Goal: Communication & Community: Ask a question

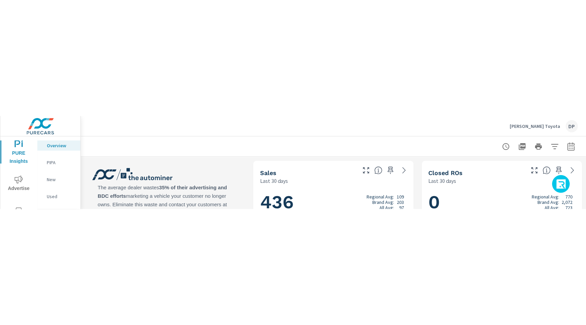
scroll to position [0, 0]
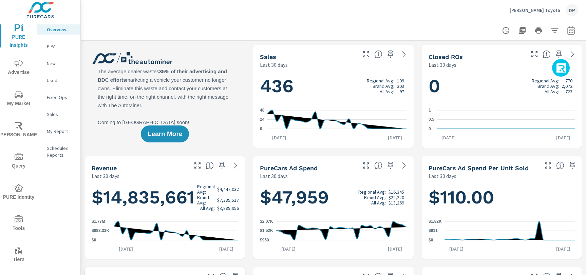
click at [562, 66] on icon "button" at bounding box center [561, 69] width 11 height 12
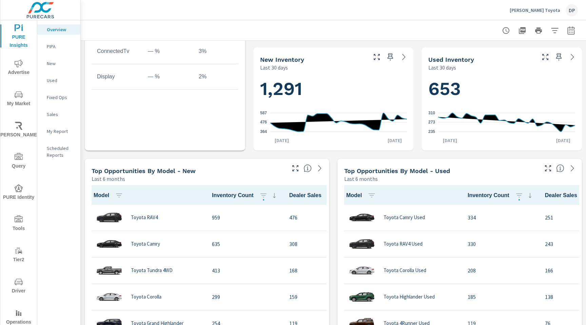
scroll to position [0, 0]
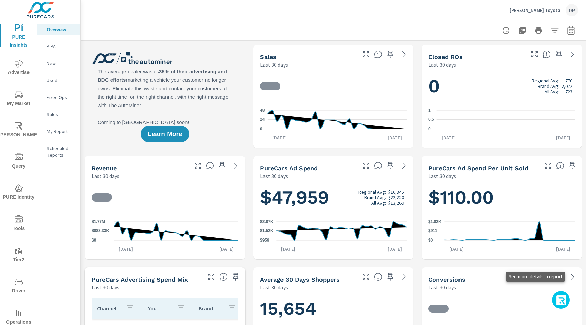
scroll to position [0, 0]
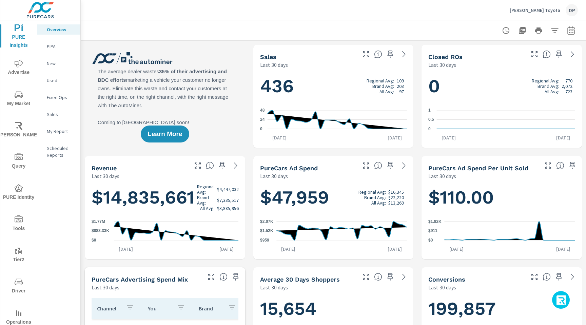
click at [564, 298] on icon "button" at bounding box center [561, 301] width 11 height 12
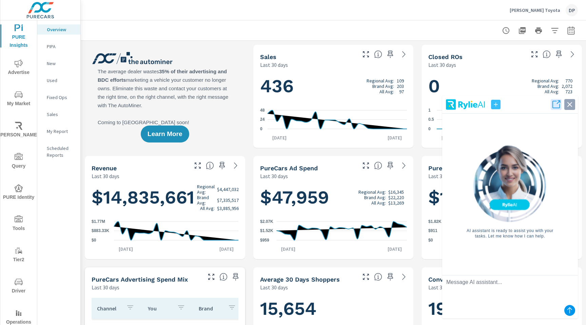
click at [570, 106] on icon "button" at bounding box center [569, 104] width 9 height 9
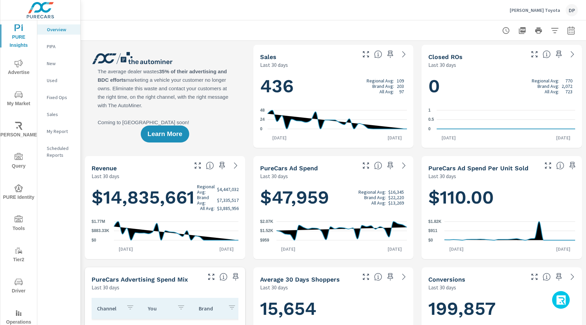
click at [556, 295] on icon "button" at bounding box center [561, 301] width 11 height 12
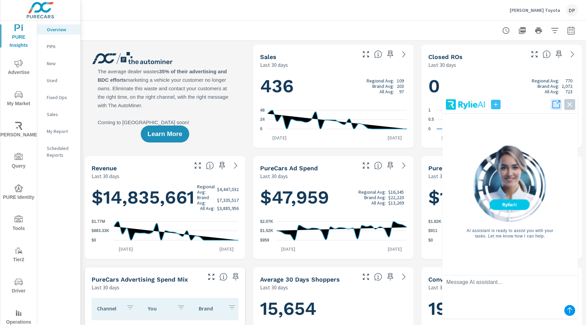
click at [535, 288] on textarea at bounding box center [510, 288] width 136 height 27
type textarea "hello"
click at [569, 311] on icon "submit" at bounding box center [570, 310] width 8 height 8
click at [572, 103] on icon "button" at bounding box center [569, 104] width 9 height 9
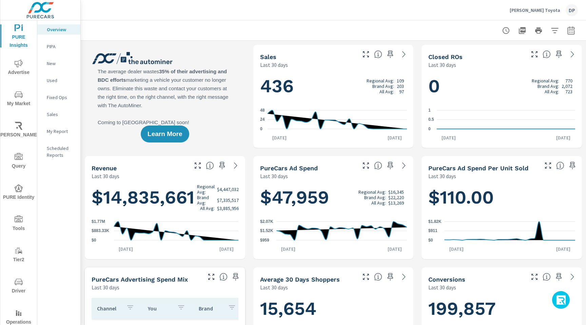
click at [561, 297] on icon "button" at bounding box center [561, 301] width 11 height 12
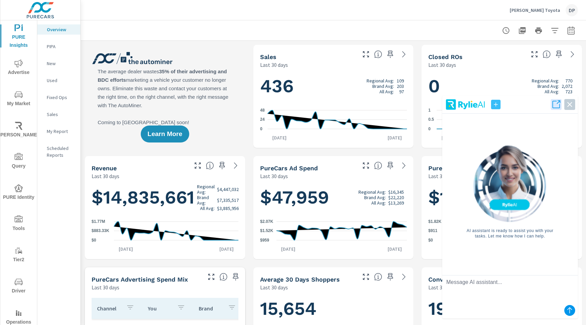
scroll to position [0, 0]
click at [525, 289] on textarea at bounding box center [510, 288] width 136 height 27
type textarea "hello"
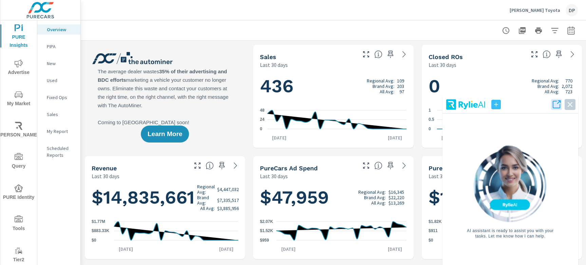
click at [514, 248] on div "AI assistant is ready to assist you with your tasks. Let me know how I can help." at bounding box center [510, 192] width 125 height 156
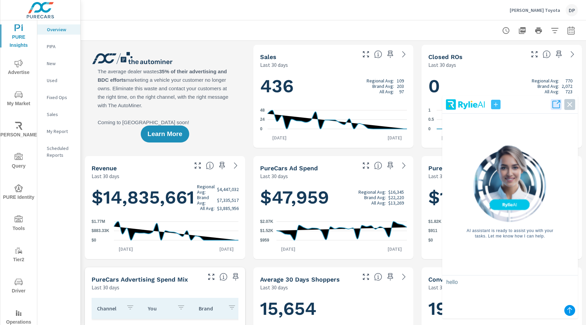
click at [571, 310] on icon "submit" at bounding box center [570, 310] width 8 height 8
